Goal: Information Seeking & Learning: Understand process/instructions

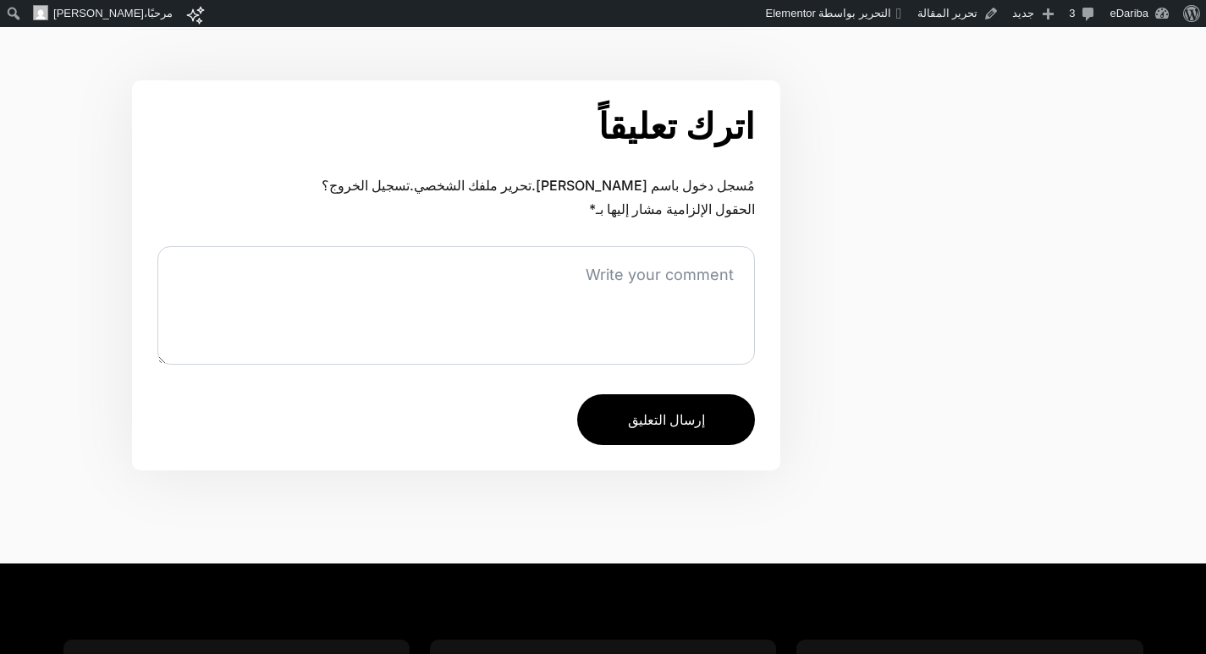
scroll to position [3470, 0]
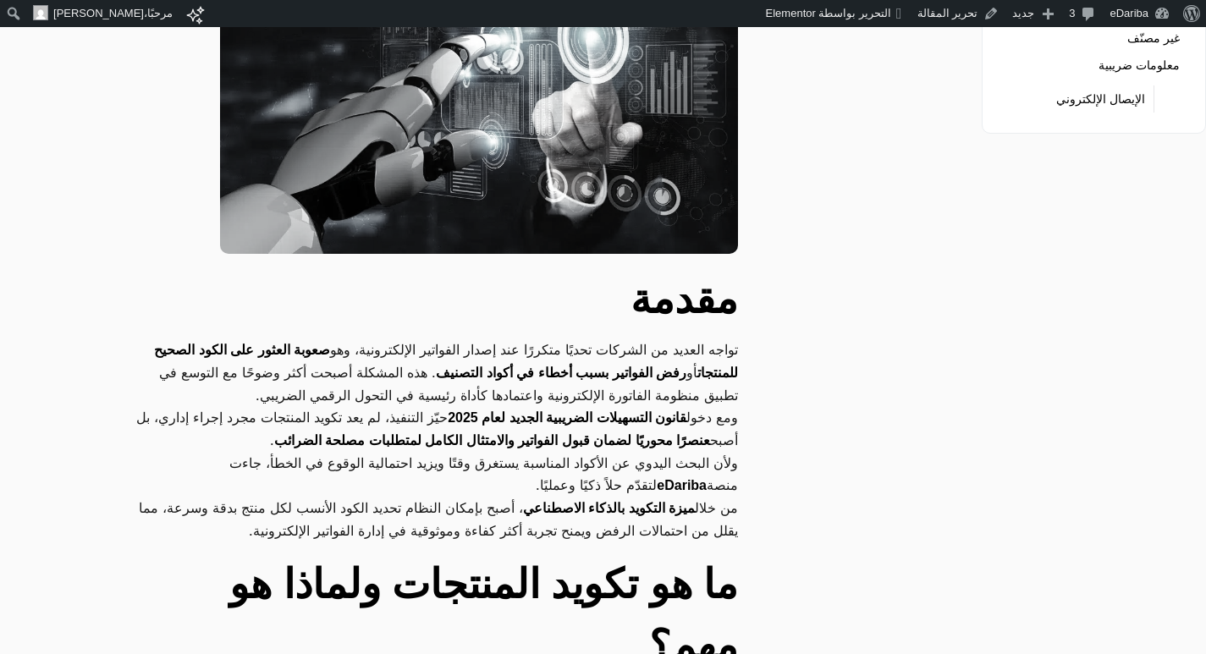
scroll to position [85, 0]
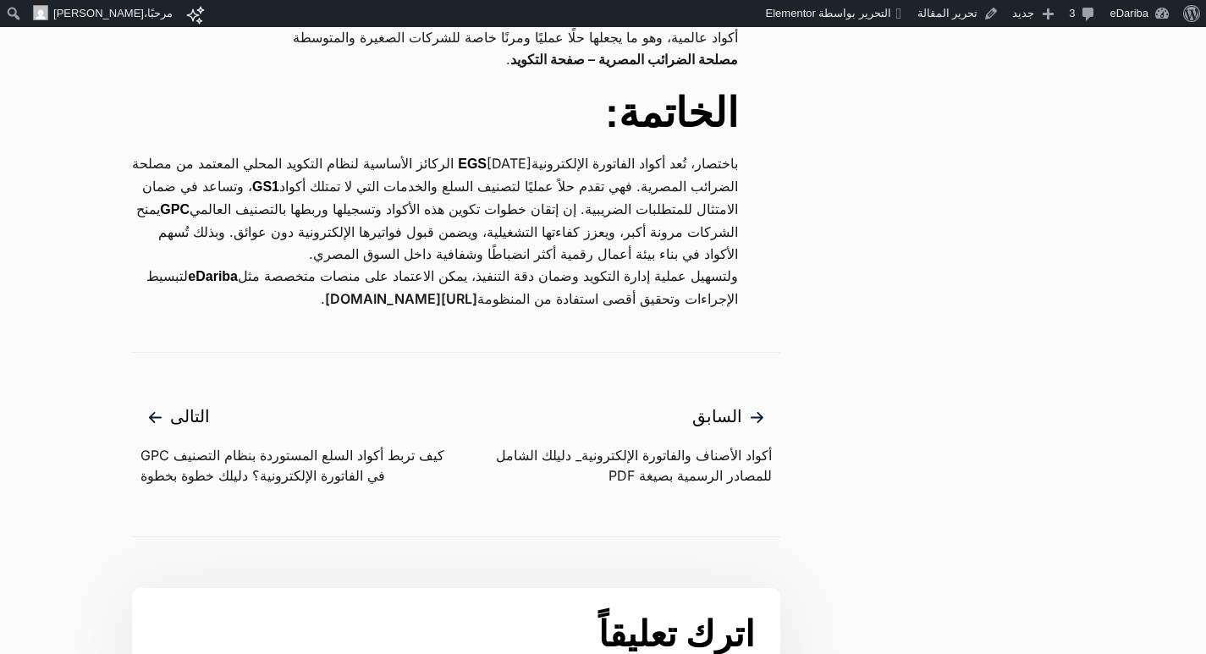
scroll to position [3893, 0]
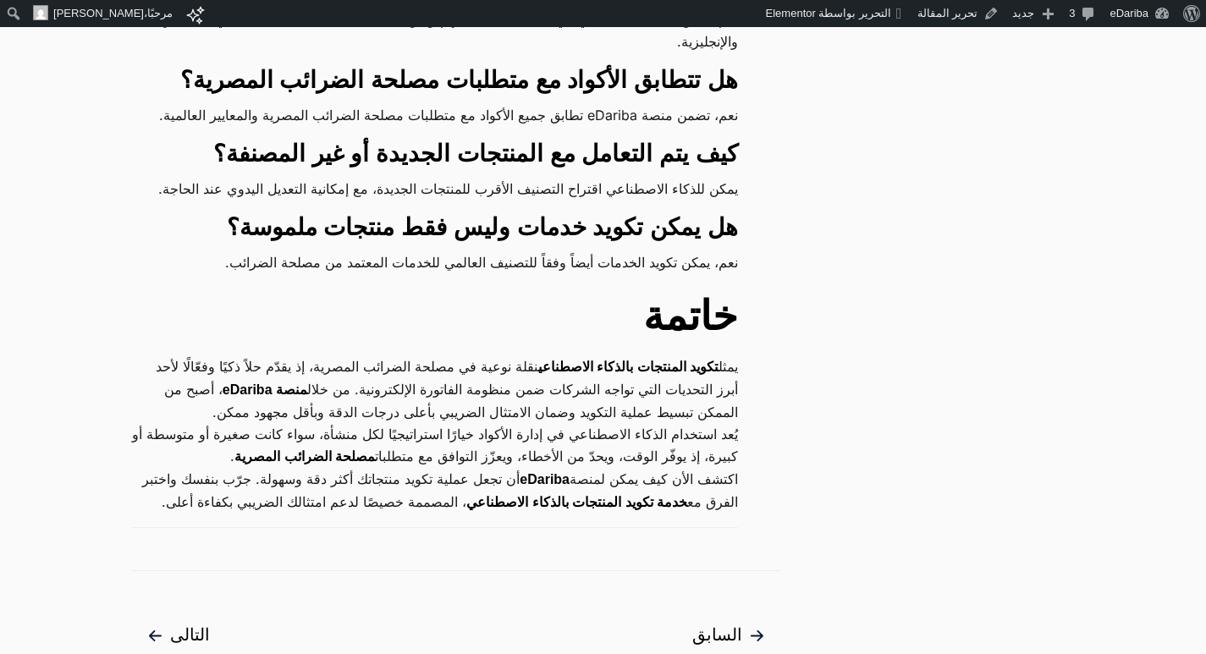
scroll to position [5162, 0]
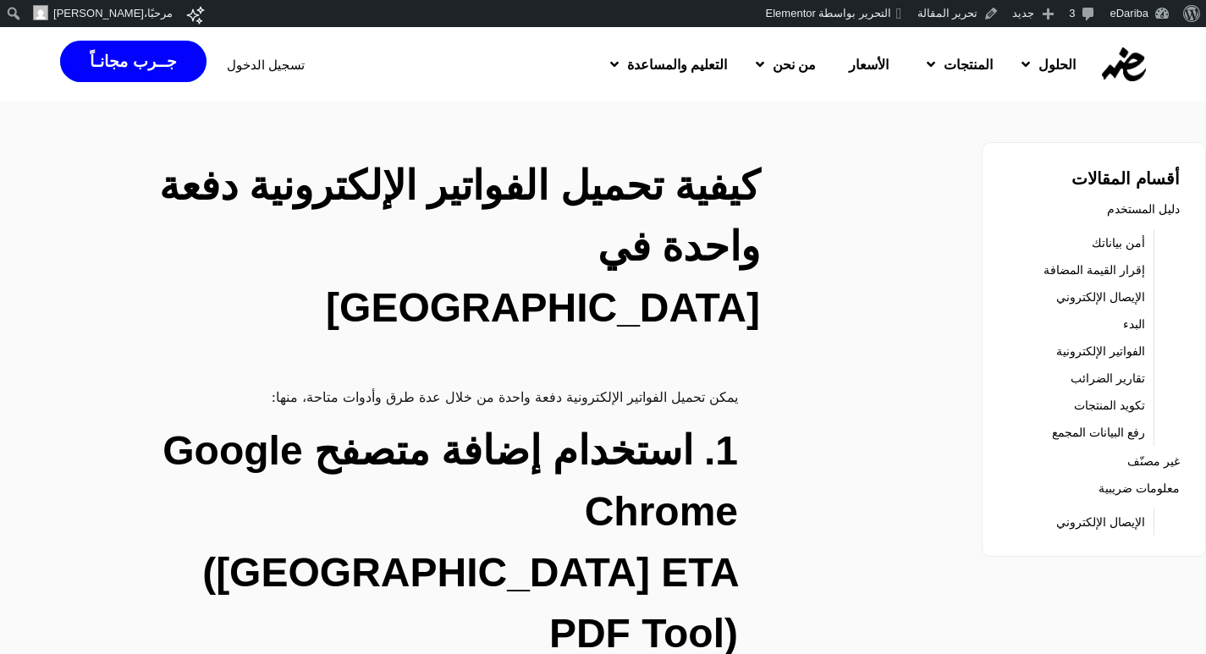
scroll to position [85, 0]
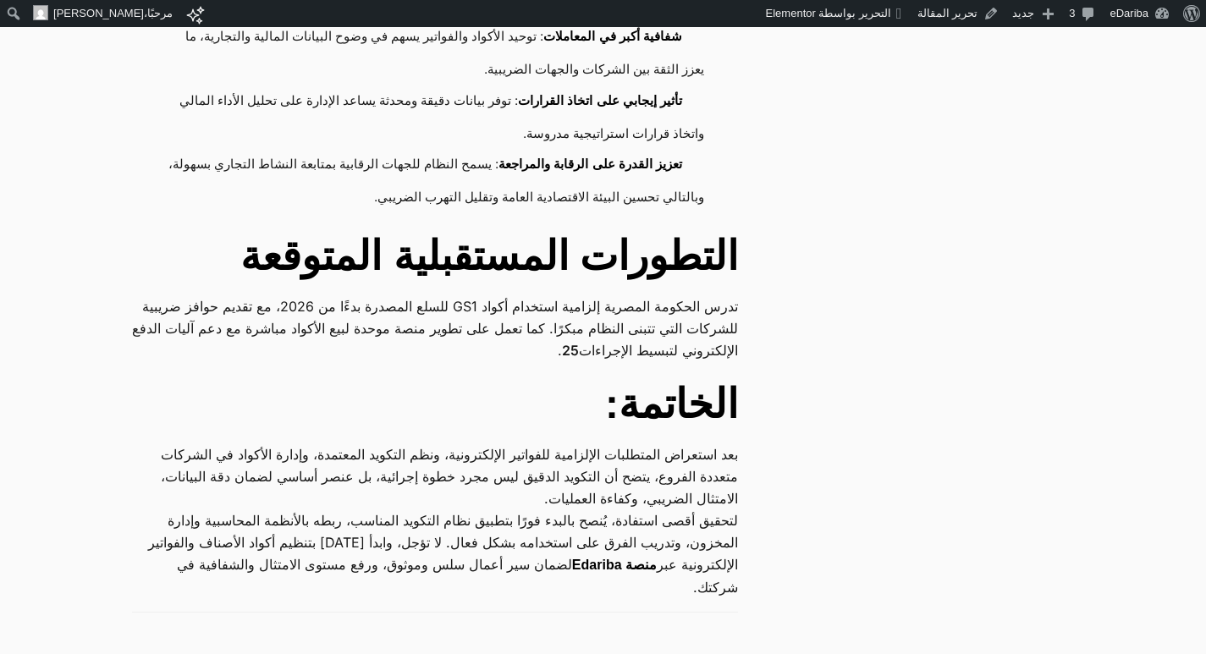
scroll to position [6008, 0]
